Goal: Information Seeking & Learning: Learn about a topic

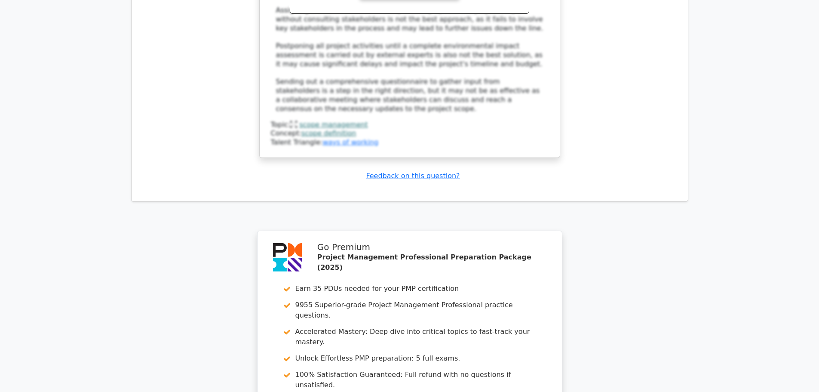
scroll to position [2248, 0]
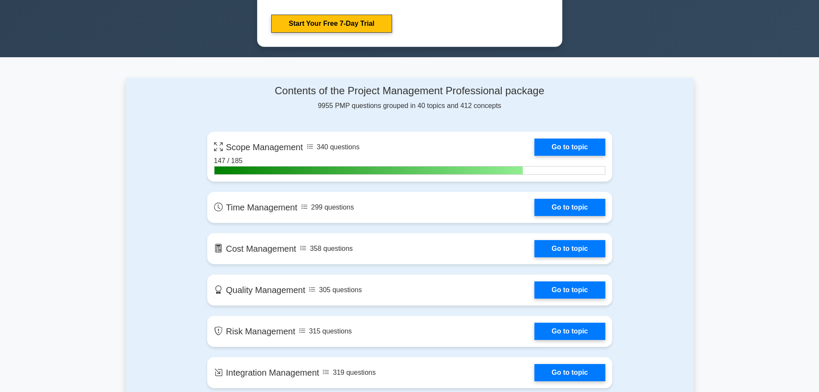
scroll to position [516, 0]
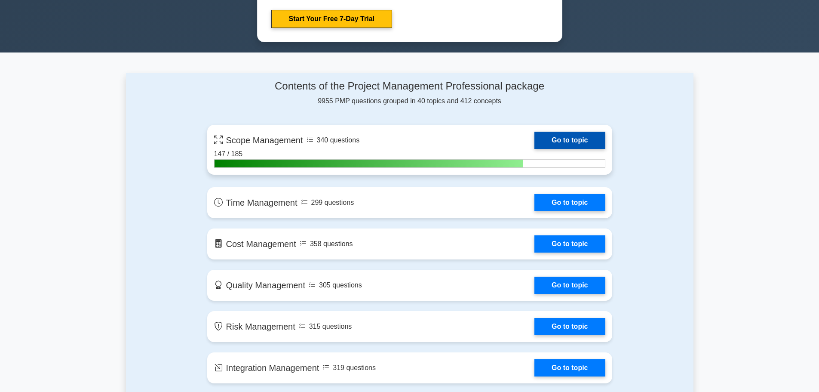
click at [565, 138] on link "Go to topic" at bounding box center [570, 140] width 71 height 17
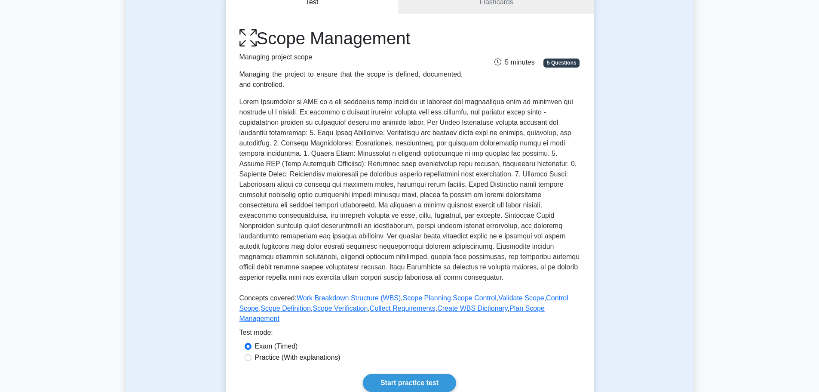
scroll to position [301, 0]
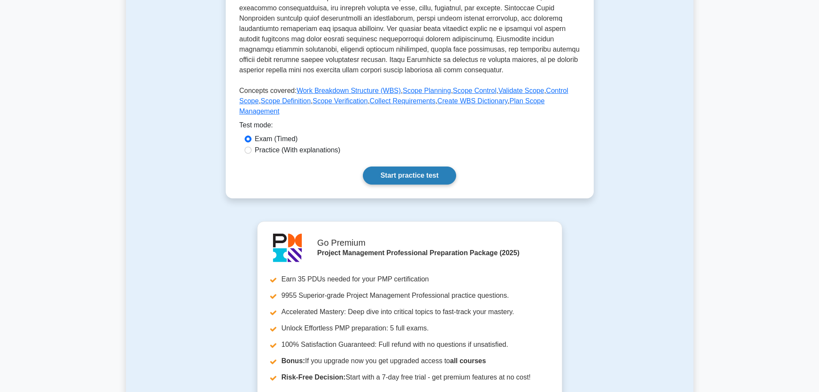
click at [409, 167] on link "Start practice test" at bounding box center [409, 175] width 93 height 18
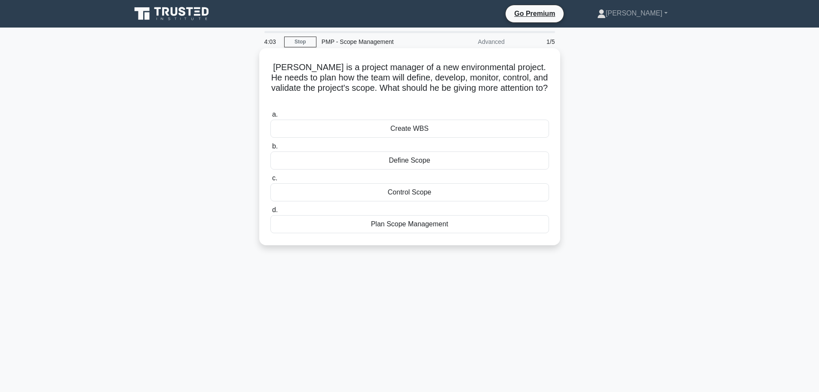
click at [419, 120] on div "Create WBS" at bounding box center [410, 129] width 279 height 18
click at [271, 117] on input "a. Create WBS" at bounding box center [271, 115] width 0 height 6
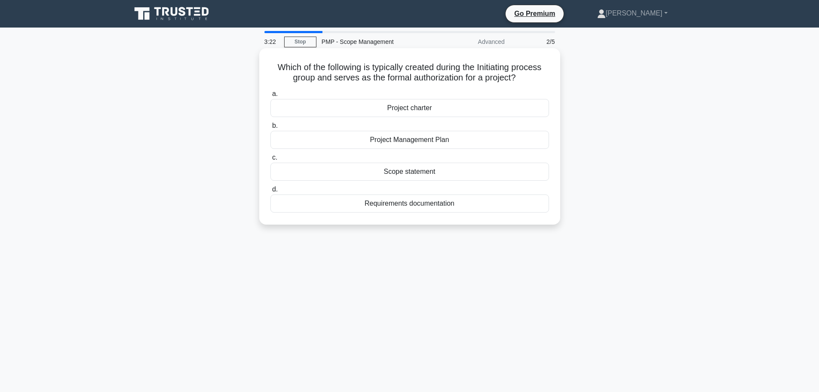
click at [422, 110] on div "Project charter" at bounding box center [410, 108] width 279 height 18
click at [271, 97] on input "a. Project charter" at bounding box center [271, 94] width 0 height 6
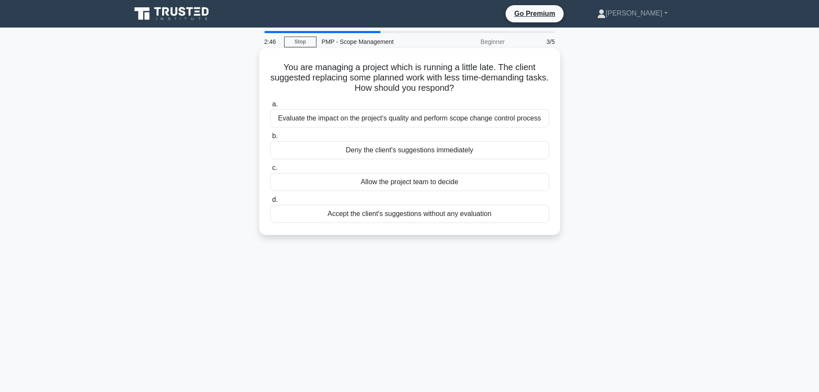
click at [363, 120] on div "Evaluate the impact on the project's quality and perform scope change control p…" at bounding box center [410, 118] width 279 height 18
click at [271, 107] on input "a. Evaluate the impact on the project's quality and perform scope change contro…" at bounding box center [271, 105] width 0 height 6
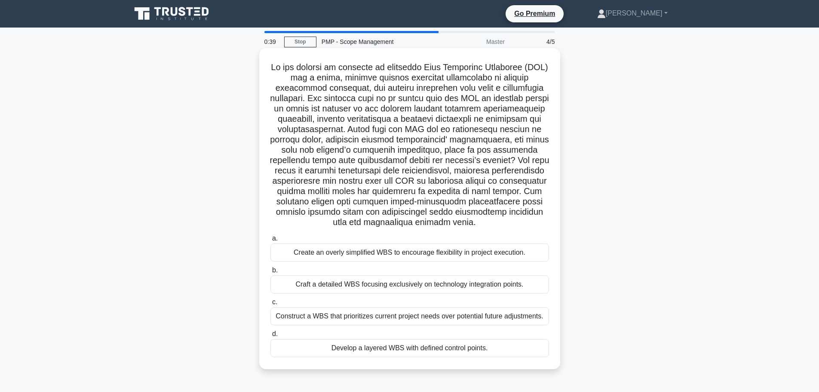
click at [398, 318] on div "Construct a WBS that prioritizes current project needs over potential future ad…" at bounding box center [410, 316] width 279 height 18
click at [271, 305] on input "c. Construct a WBS that prioritizes current project needs over potential future…" at bounding box center [271, 302] width 0 height 6
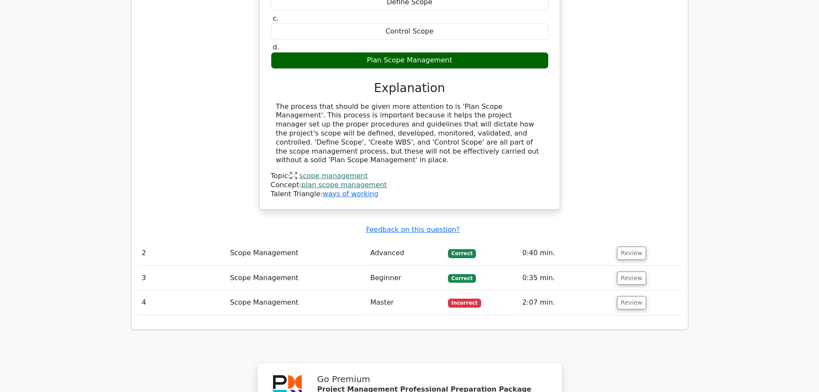
scroll to position [860, 0]
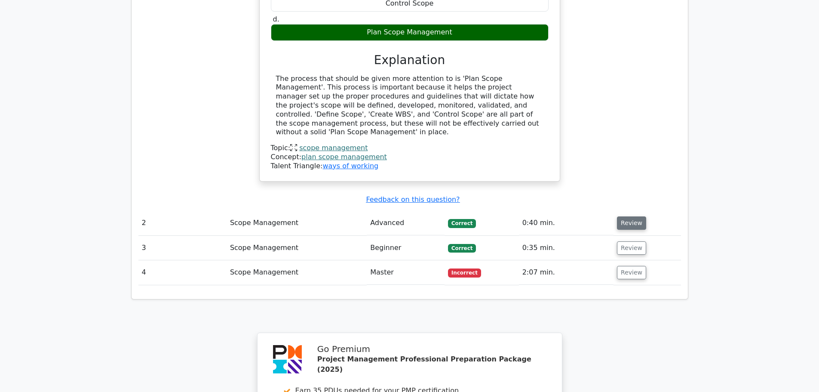
click at [637, 216] on button "Review" at bounding box center [631, 222] width 29 height 13
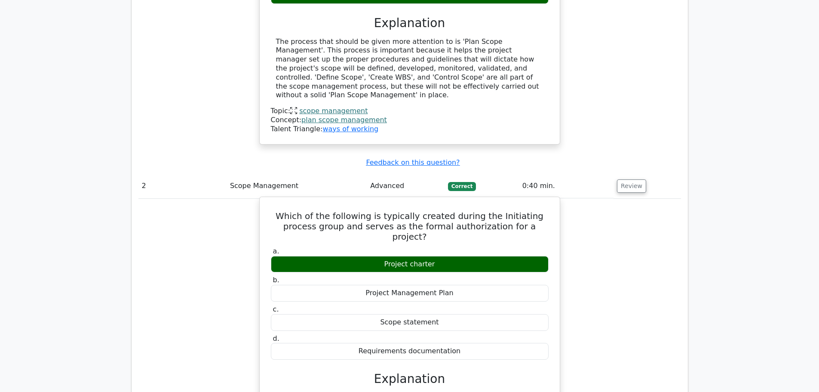
scroll to position [1075, 0]
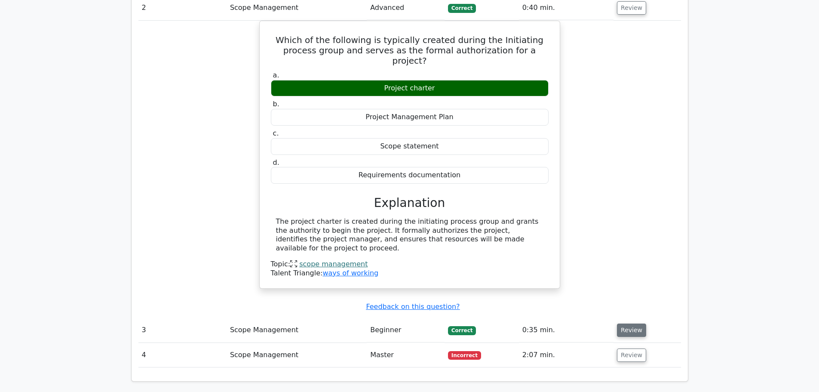
click at [629, 323] on button "Review" at bounding box center [631, 329] width 29 height 13
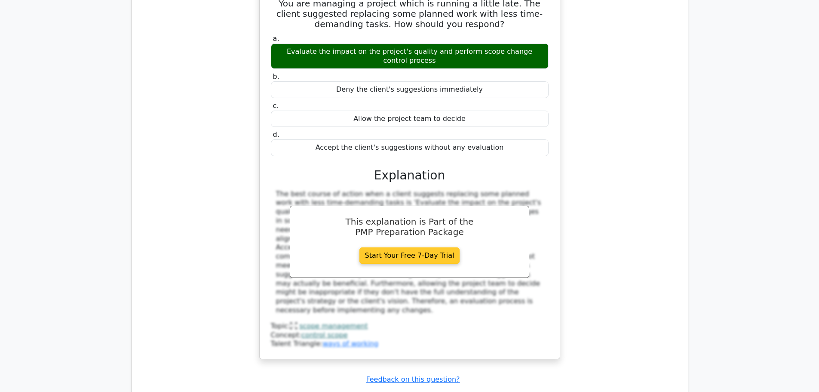
scroll to position [1548, 0]
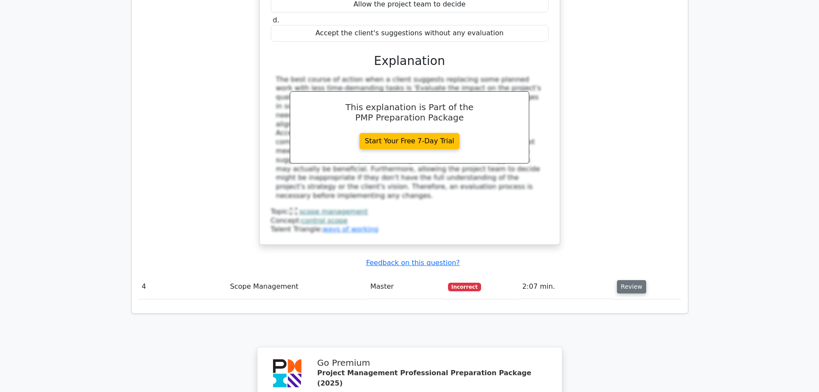
click at [627, 280] on button "Review" at bounding box center [631, 286] width 29 height 13
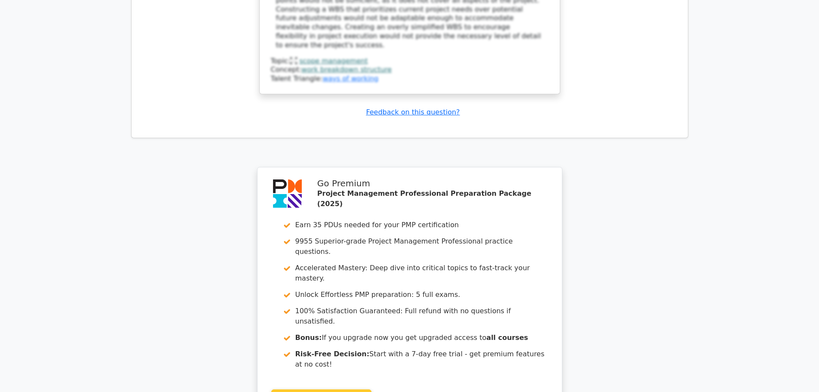
scroll to position [2377, 0]
